Goal: Navigation & Orientation: Find specific page/section

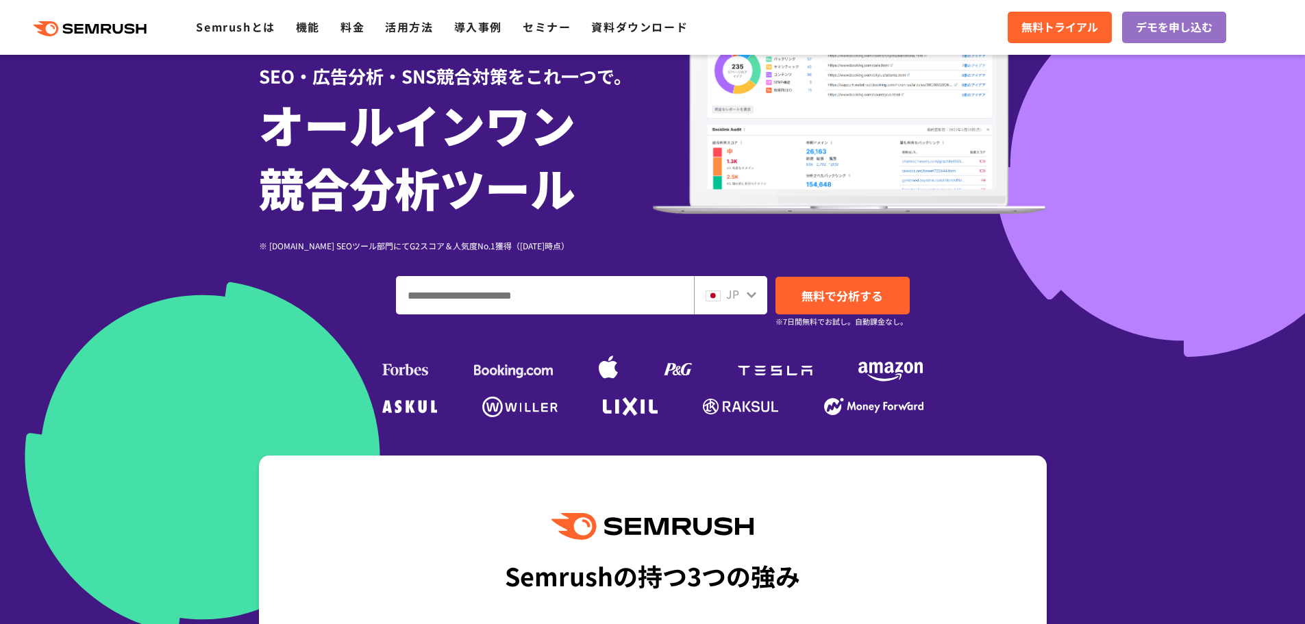
click at [755, 289] on icon at bounding box center [751, 294] width 11 height 11
click at [733, 305] on div "JP" at bounding box center [730, 295] width 73 height 38
click at [735, 288] on span "JP" at bounding box center [732, 294] width 13 height 16
click at [749, 295] on icon at bounding box center [751, 295] width 10 height 6
click at [727, 294] on span "JP" at bounding box center [732, 294] width 13 height 16
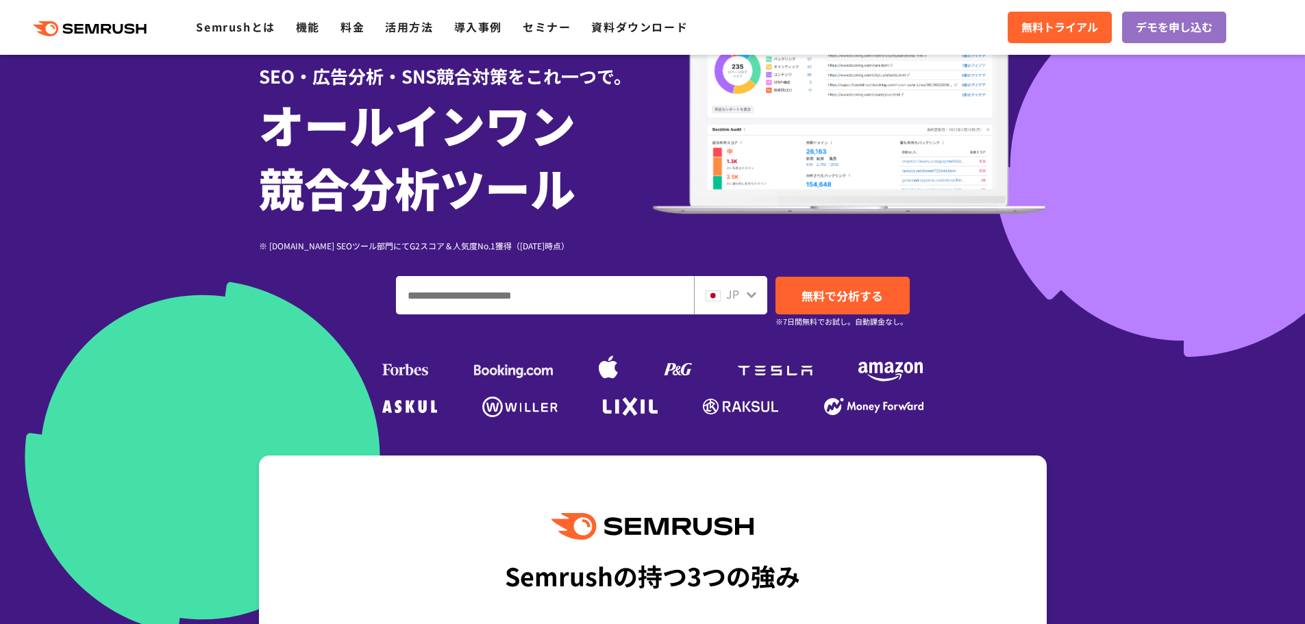
click at [748, 300] on div at bounding box center [751, 293] width 11 height 18
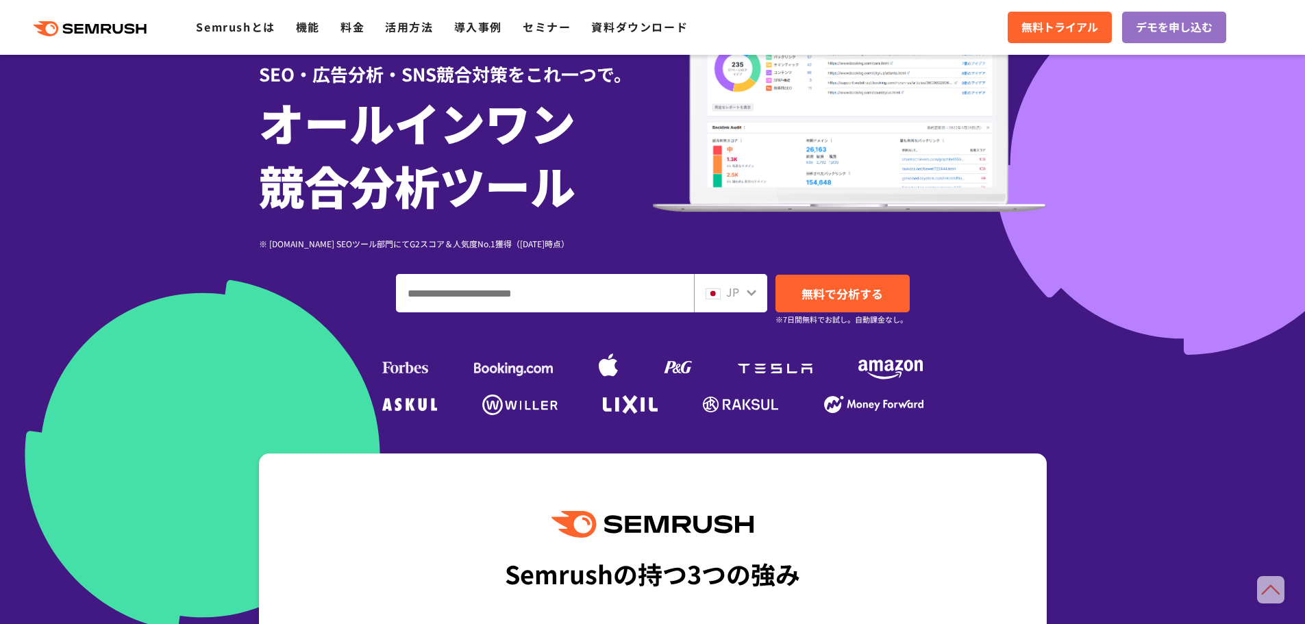
scroll to position [137, 0]
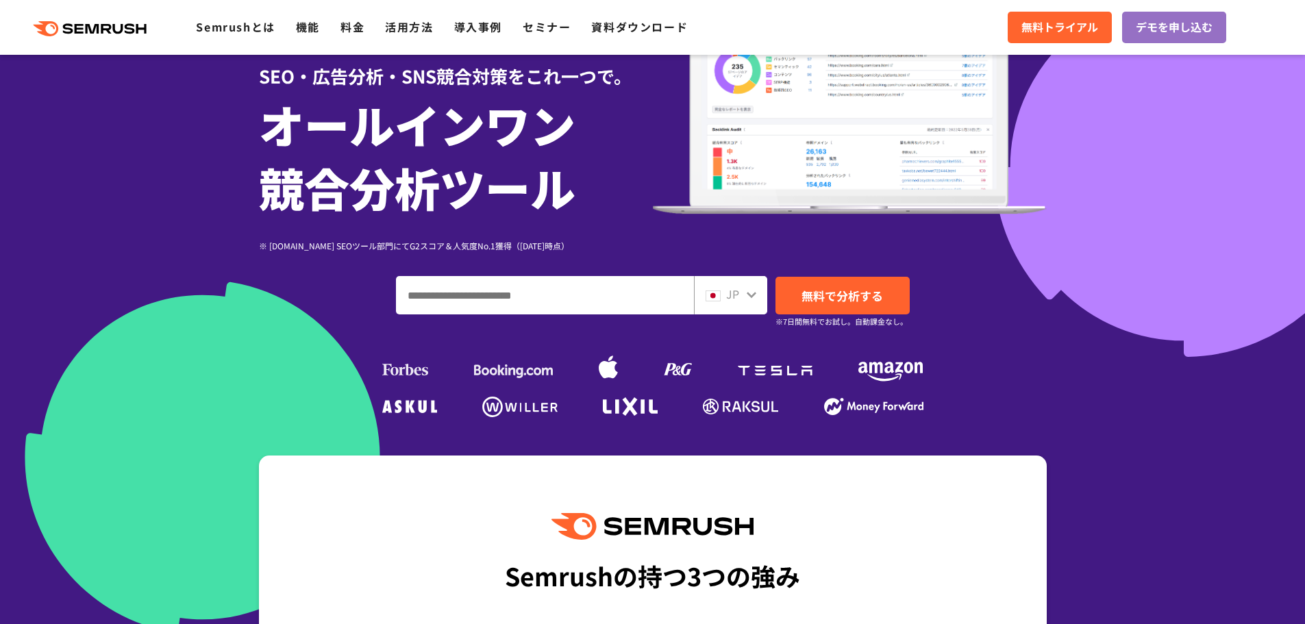
click at [746, 301] on div at bounding box center [751, 293] width 11 height 18
click at [750, 296] on icon at bounding box center [751, 295] width 10 height 6
click at [746, 285] on div at bounding box center [751, 293] width 11 height 18
click at [718, 285] on div "JP" at bounding box center [730, 295] width 73 height 38
click at [717, 285] on div "JP" at bounding box center [730, 295] width 73 height 38
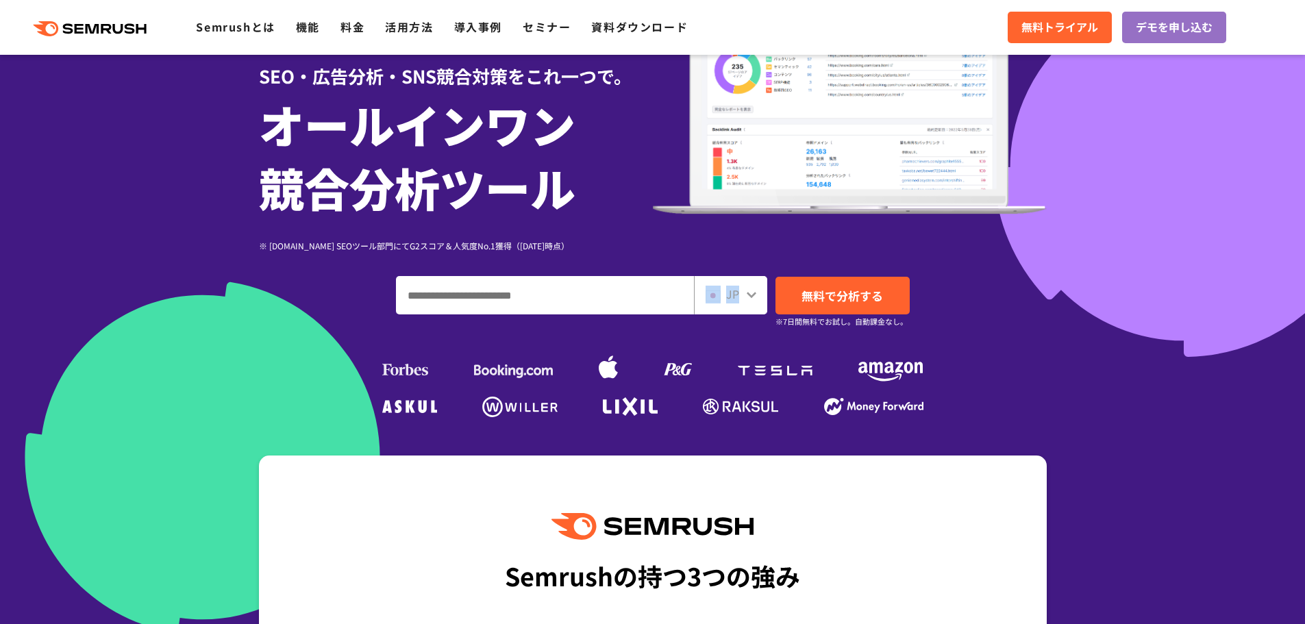
click at [717, 285] on div "JP" at bounding box center [730, 295] width 73 height 38
click at [694, 286] on div "JP" at bounding box center [730, 295] width 73 height 38
click at [616, 299] on input "ドメイン、キーワードまたはURLを入力してください" at bounding box center [545, 295] width 297 height 37
